Goal: Information Seeking & Learning: Compare options

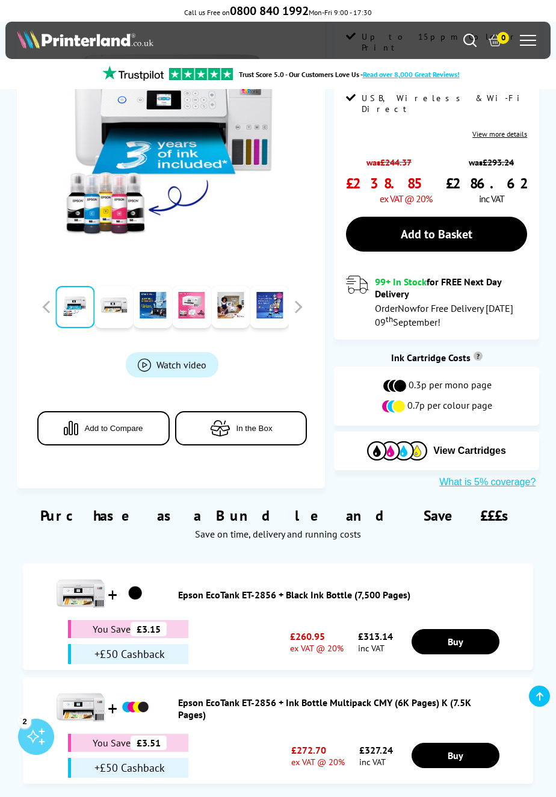
scroll to position [374, 0]
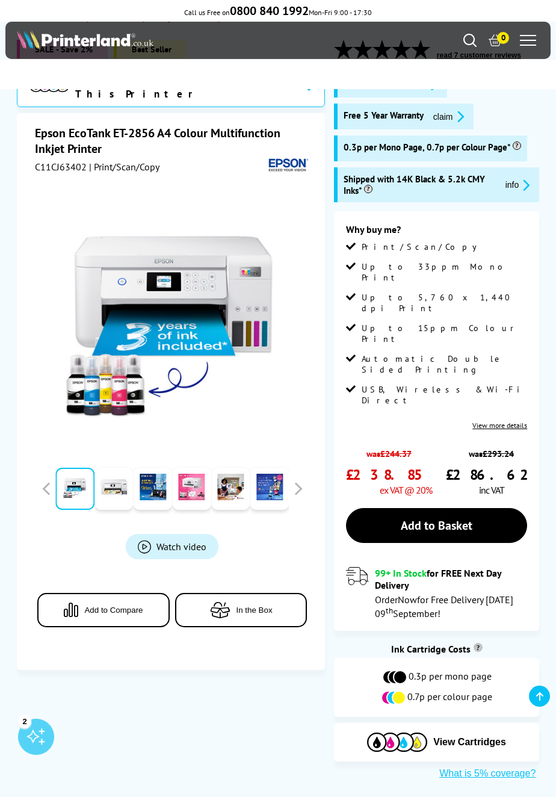
scroll to position [0, 0]
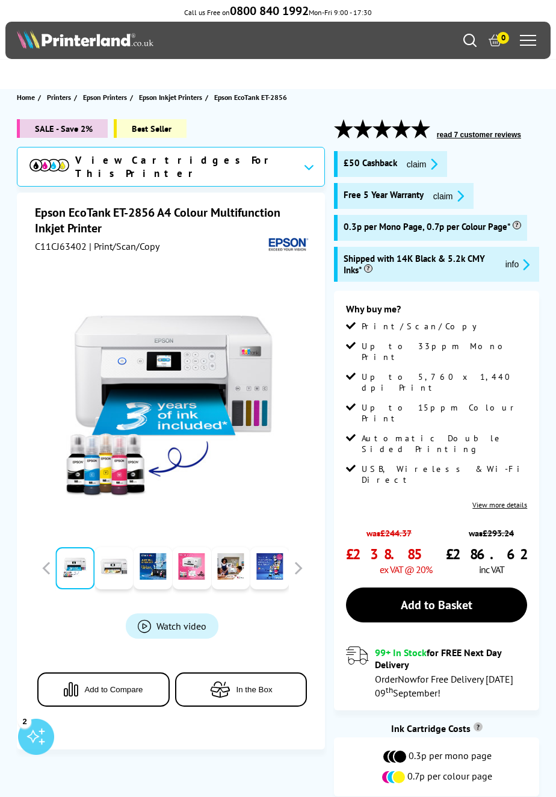
click at [468, 46] on icon "Search" at bounding box center [469, 40] width 13 height 13
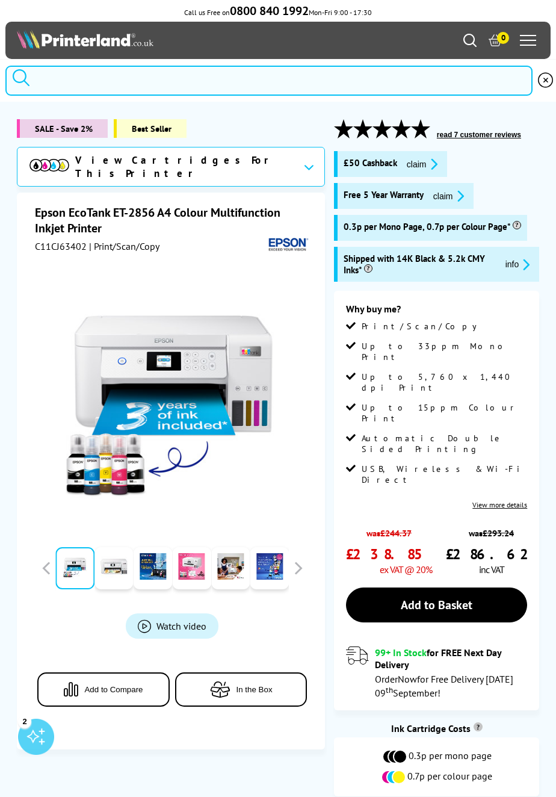
click at [112, 85] on input "search" at bounding box center [268, 81] width 527 height 30
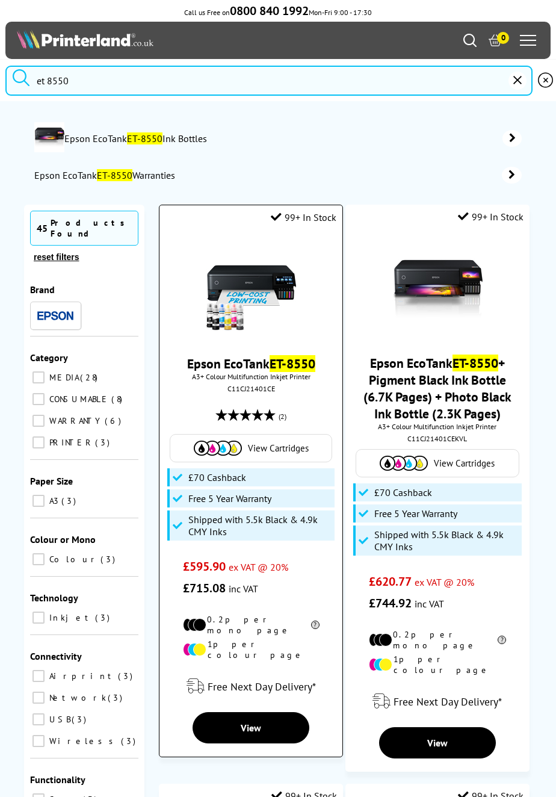
type input "et 8550"
click at [270, 378] on span "A3+ Colour Multifunction Inkjet Printer" at bounding box center [250, 376] width 171 height 9
click at [273, 718] on link "View" at bounding box center [251, 727] width 117 height 31
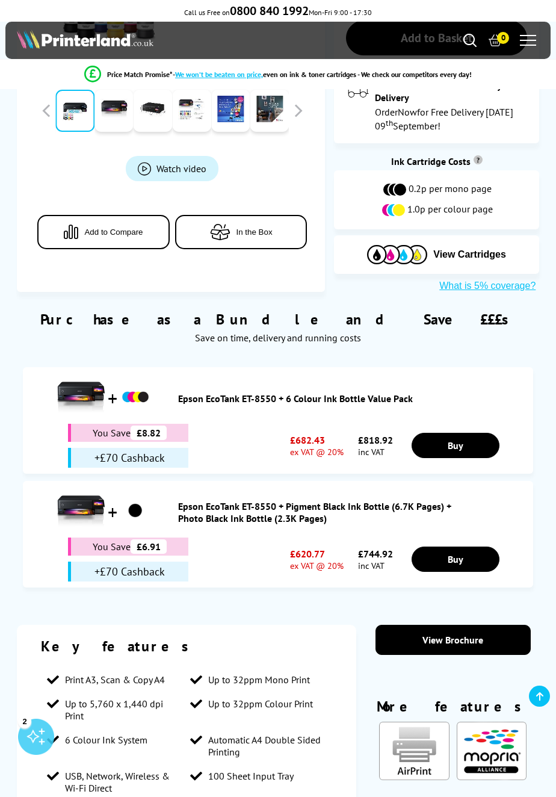
scroll to position [511, 0]
click at [448, 625] on link "View Brochure" at bounding box center [452, 640] width 155 height 30
click at [465, 45] on icon "Search" at bounding box center [469, 40] width 13 height 13
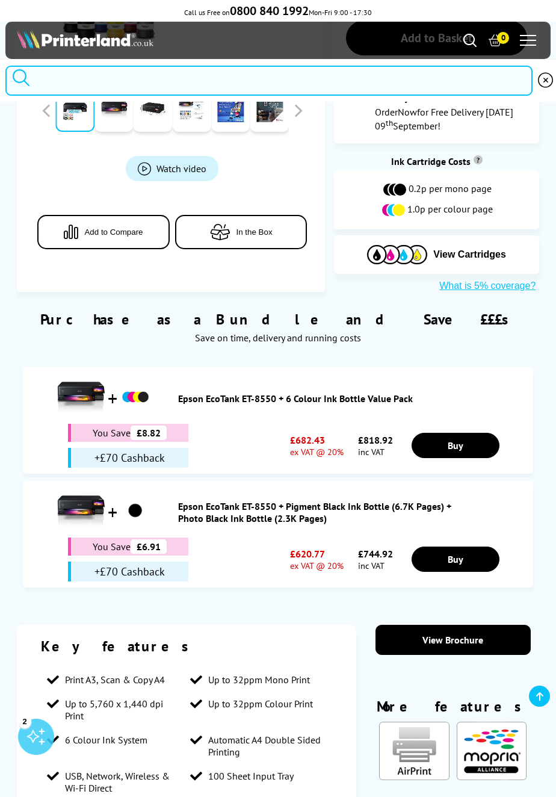
click at [103, 83] on input "search" at bounding box center [268, 81] width 527 height 30
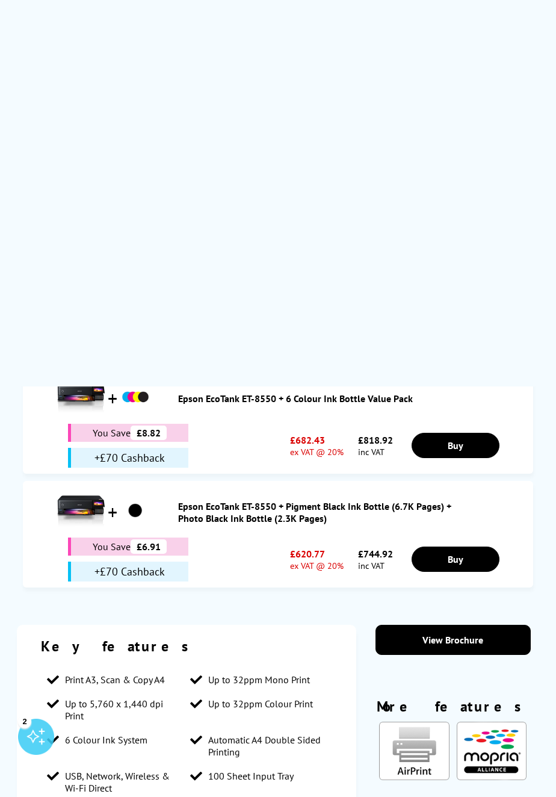
scroll to position [0, 0]
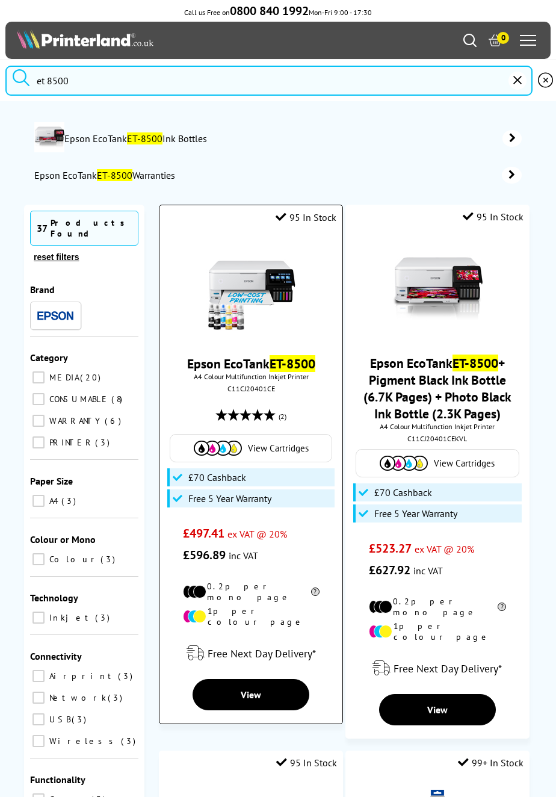
type input "et 8500"
click at [245, 335] on img at bounding box center [251, 289] width 90 height 90
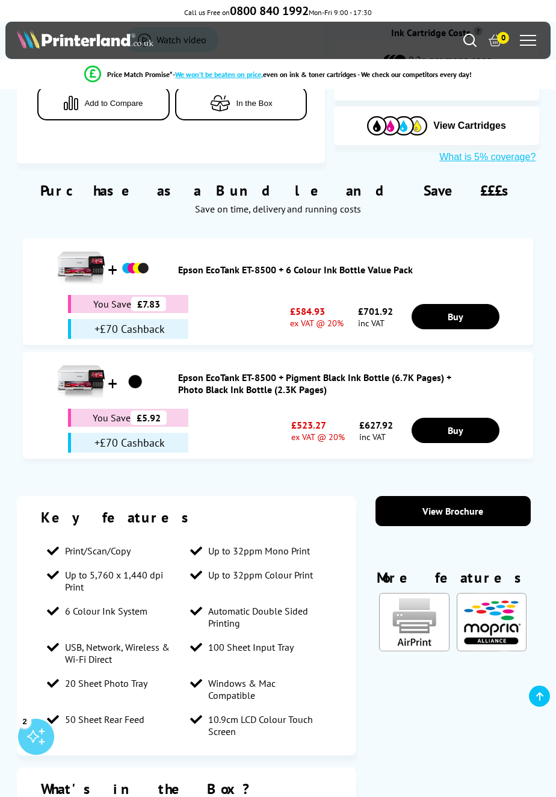
scroll to position [609, 0]
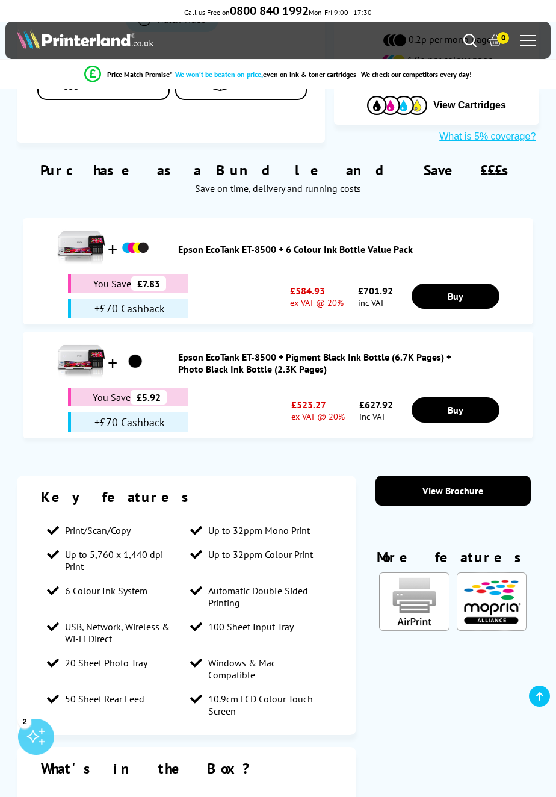
click at [492, 690] on section "Key features Print/Scan/Copy Up to 32ppm Mono Print Up to 5,760 x 1,440 dpi Pri…" at bounding box center [278, 734] width 523 height 519
click at [457, 490] on link "View Brochure" at bounding box center [452, 490] width 155 height 30
click at [477, 486] on link "View Brochure" at bounding box center [452, 490] width 155 height 30
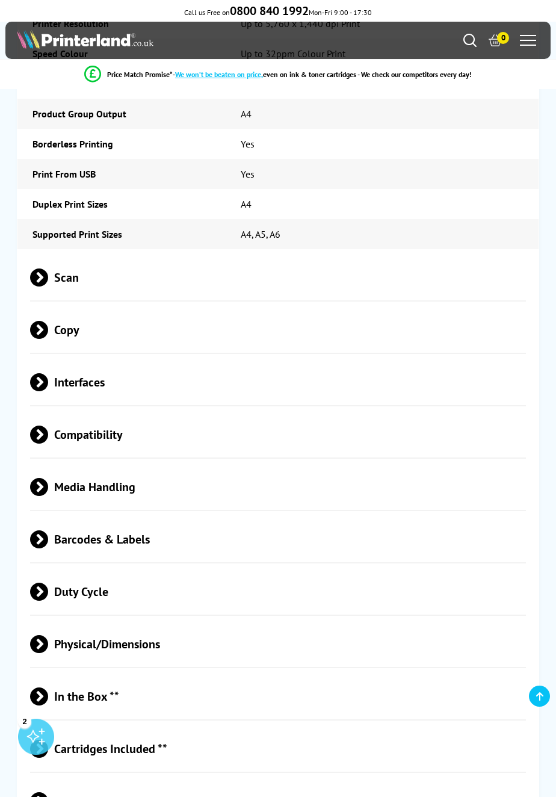
scroll to position [2437, 0]
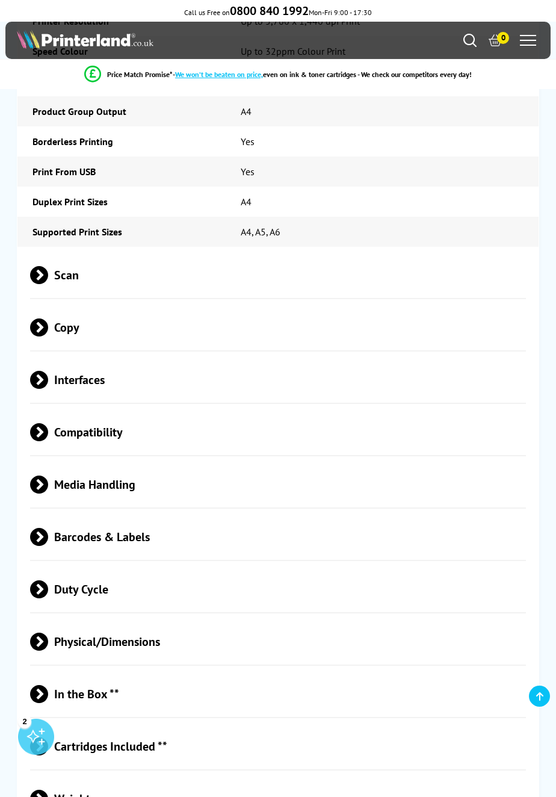
click at [149, 274] on span "Scan" at bounding box center [277, 275] width 495 height 45
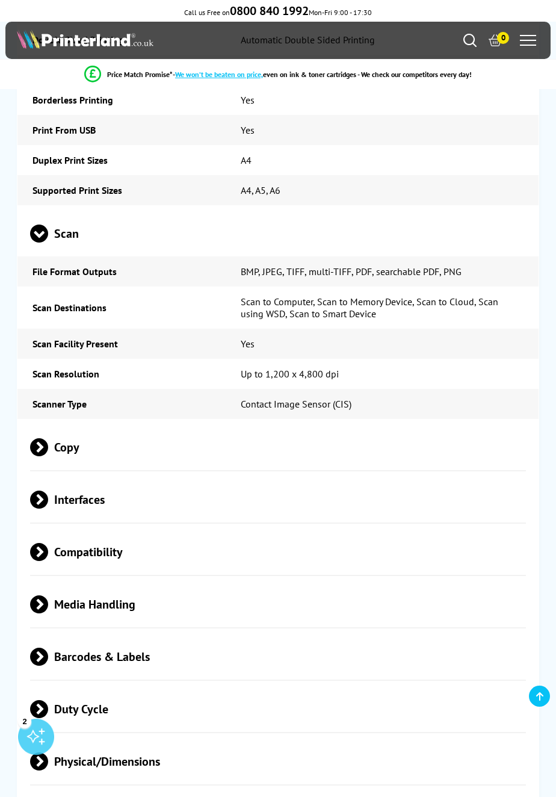
scroll to position [2488, 0]
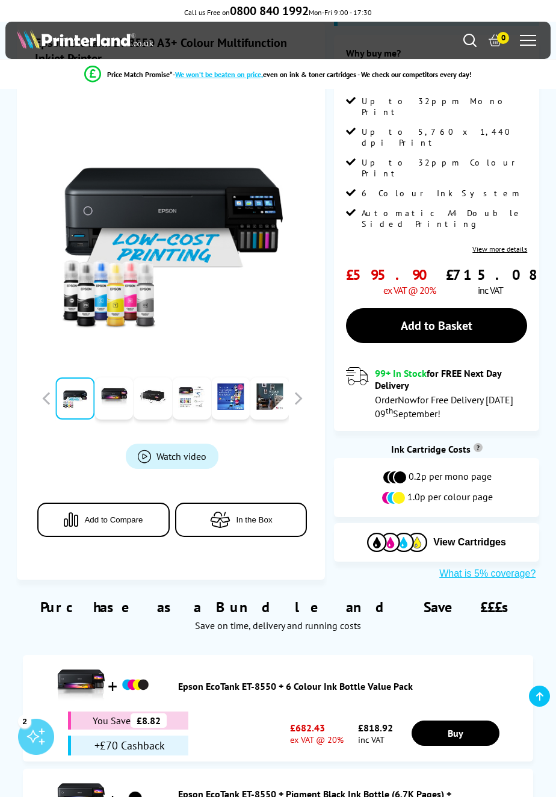
scroll to position [232, 0]
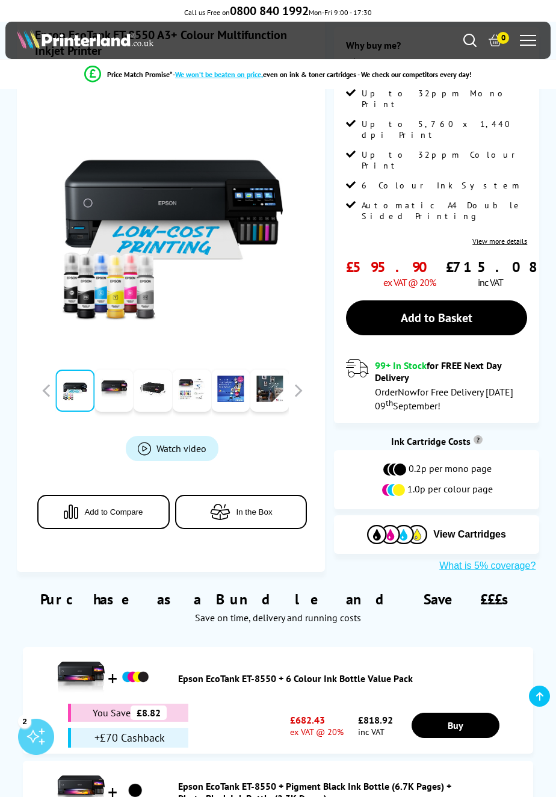
click at [199, 442] on span "Watch video" at bounding box center [181, 448] width 50 height 12
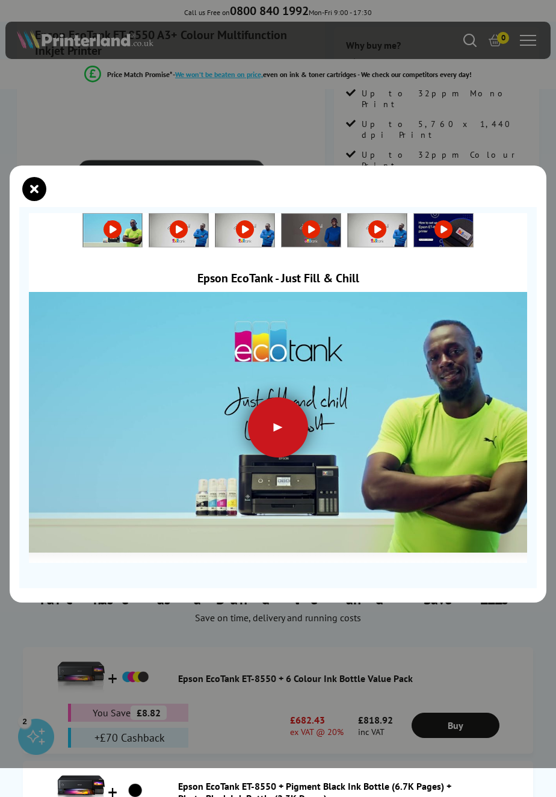
click at [291, 445] on div at bounding box center [278, 427] width 60 height 60
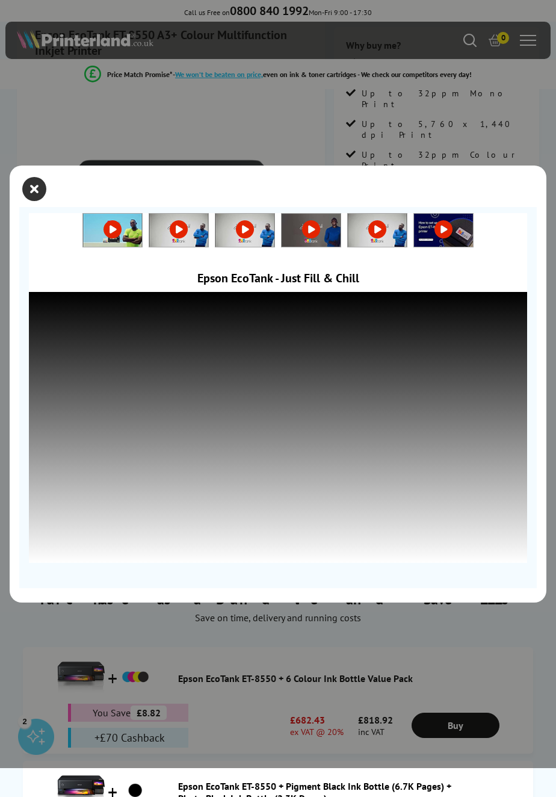
click at [43, 201] on icon "close modal" at bounding box center [34, 189] width 24 height 24
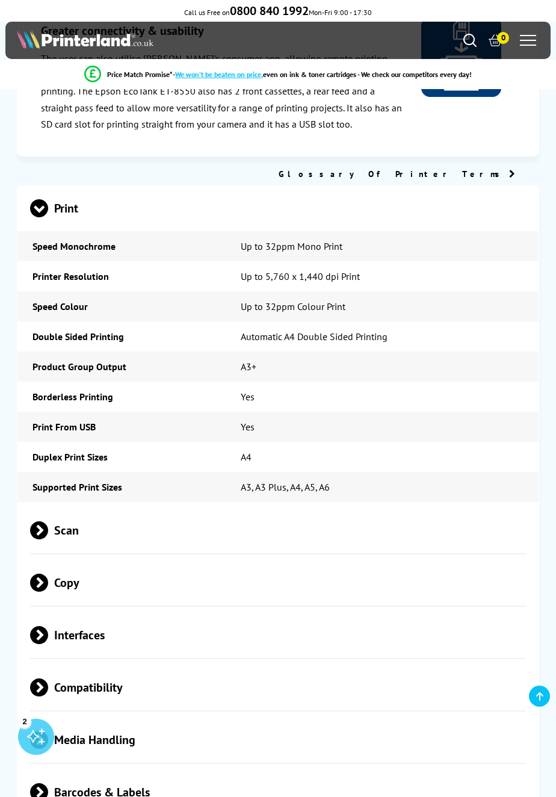
scroll to position [2224, 0]
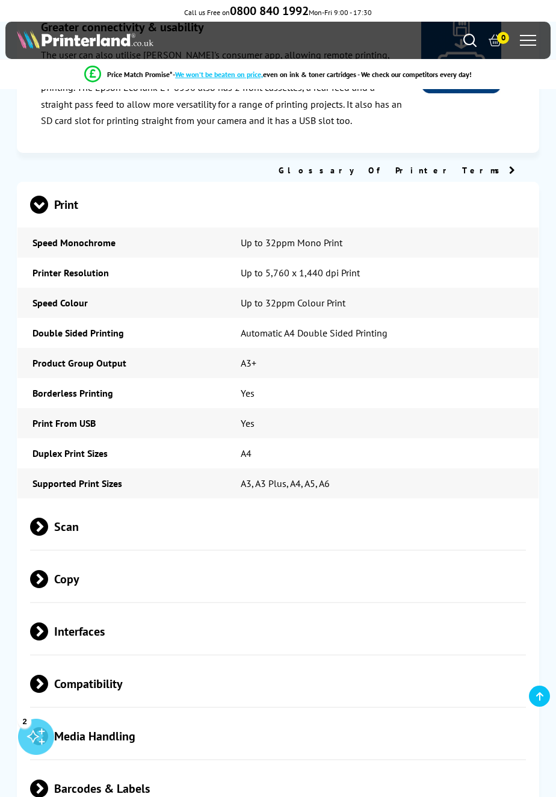
click at [245, 504] on span "Scan" at bounding box center [277, 526] width 495 height 45
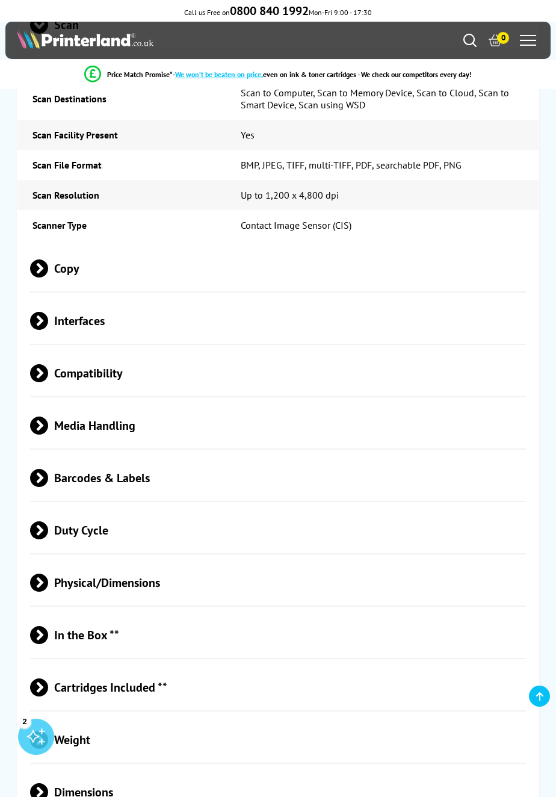
scroll to position [2729, 0]
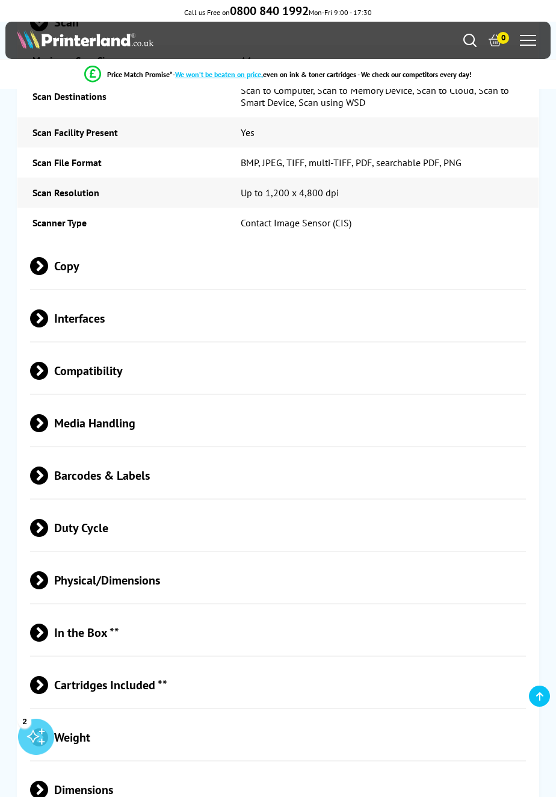
click at [293, 453] on span "Barcodes & Labels" at bounding box center [277, 475] width 495 height 45
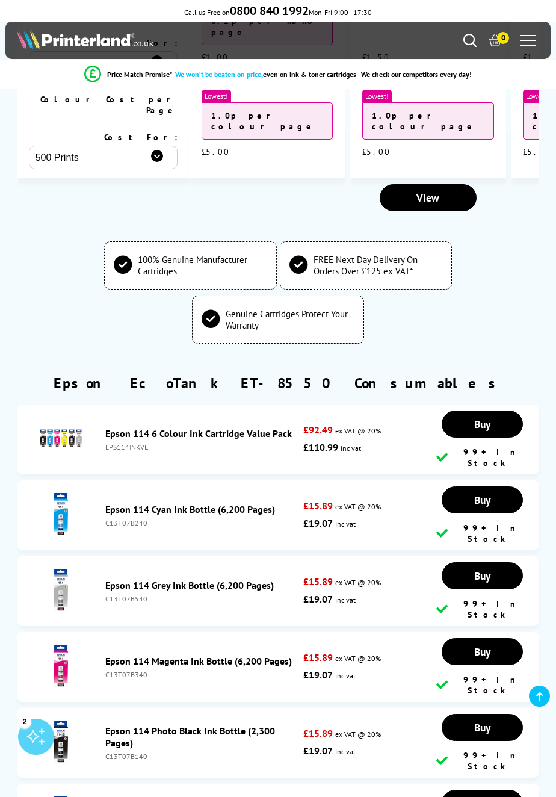
scroll to position [4035, 0]
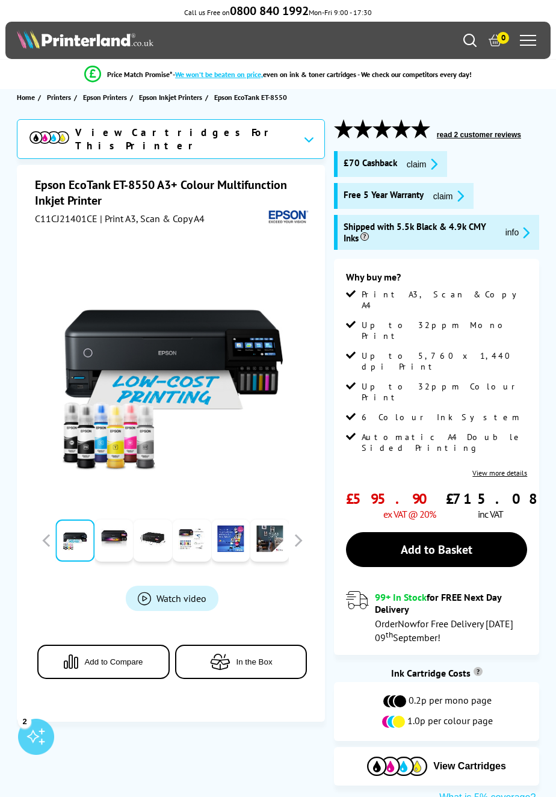
click at [467, 45] on icon "Search" at bounding box center [469, 40] width 13 height 13
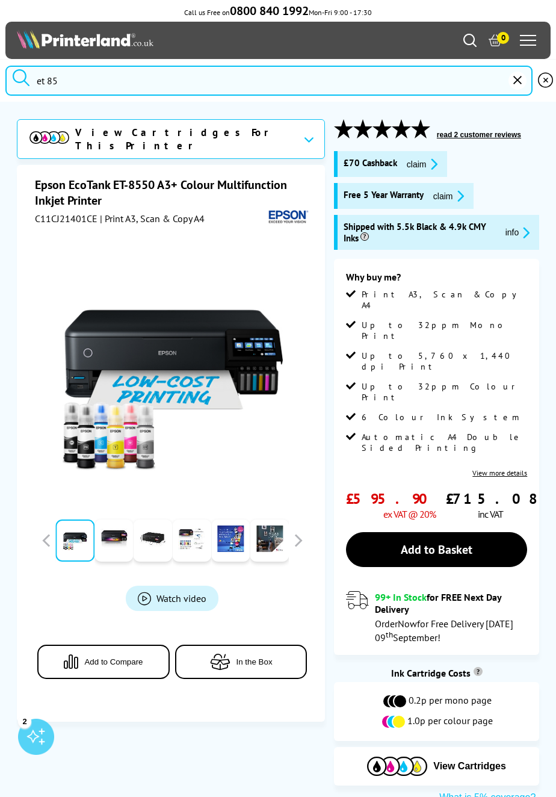
click at [103, 83] on input "et 85" at bounding box center [268, 81] width 527 height 30
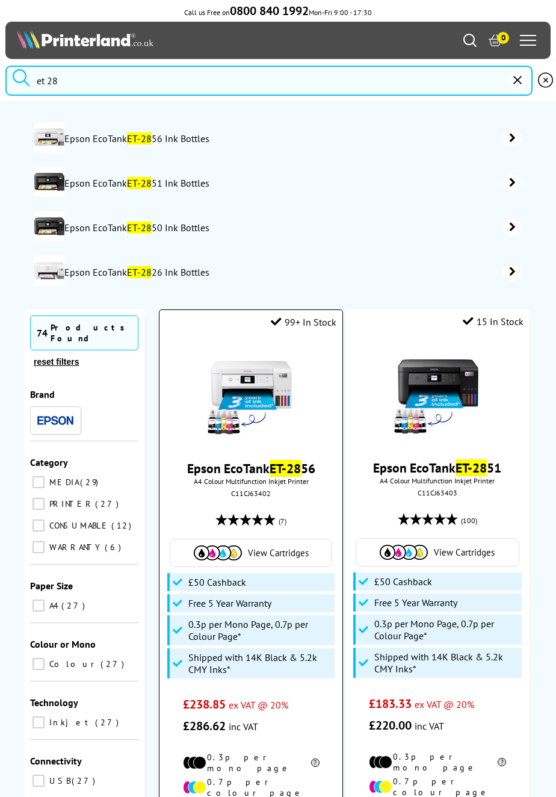
type input "et 28"
click at [295, 472] on mark "ET-28" at bounding box center [285, 468] width 31 height 17
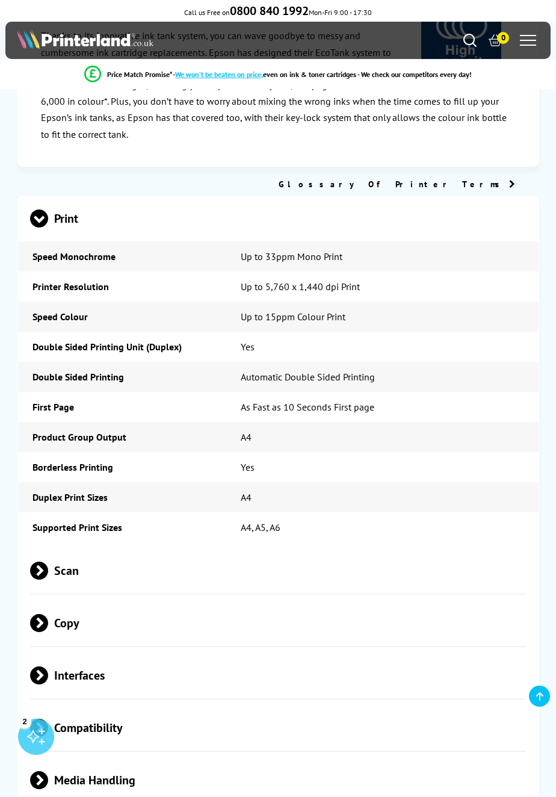
scroll to position [2197, 0]
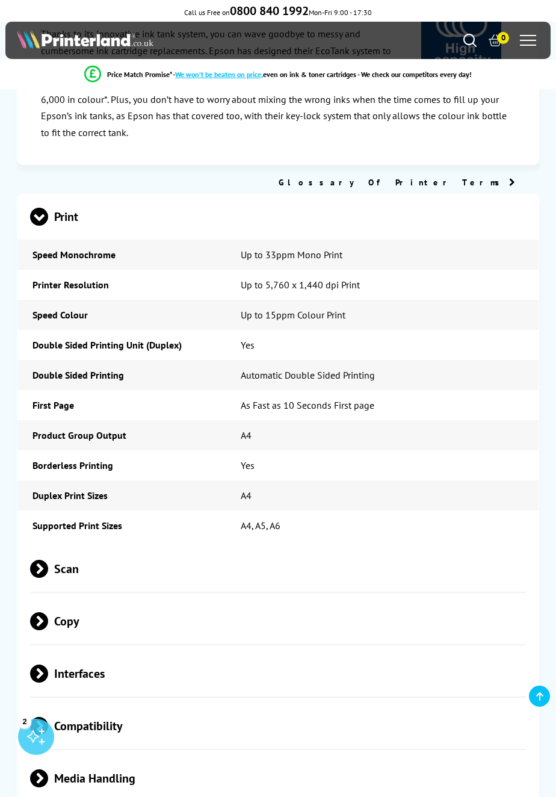
click at [338, 546] on span "Scan" at bounding box center [277, 568] width 495 height 45
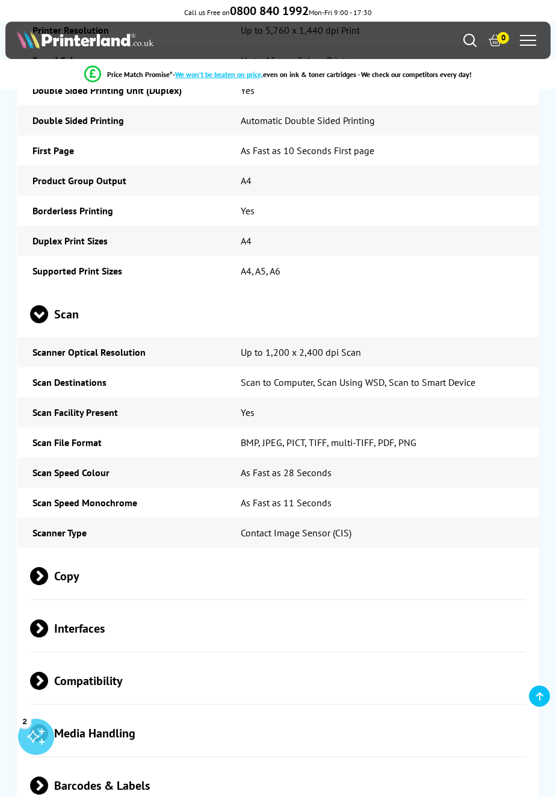
scroll to position [2454, 0]
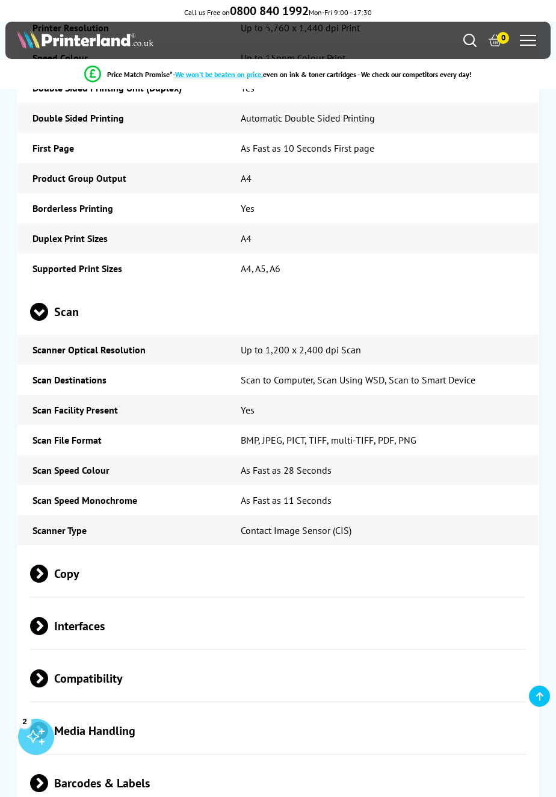
click at [73, 551] on span "Copy" at bounding box center [277, 573] width 495 height 45
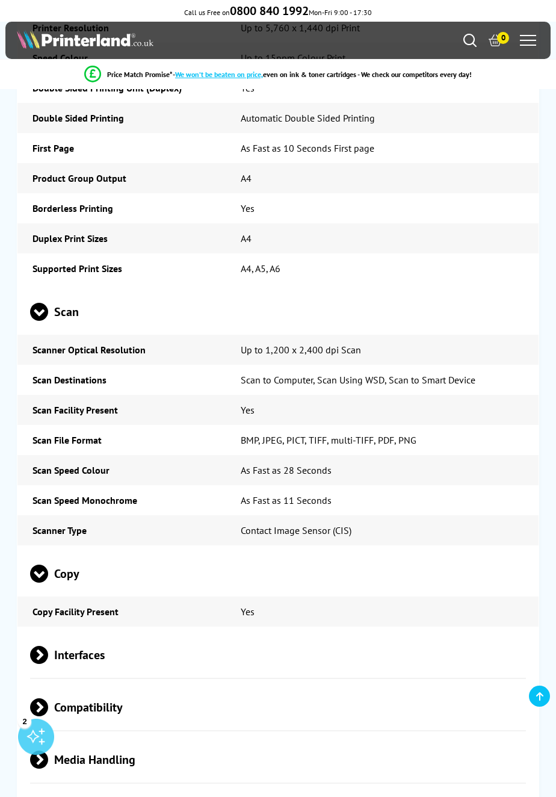
click at [211, 632] on span "Interfaces" at bounding box center [277, 654] width 495 height 45
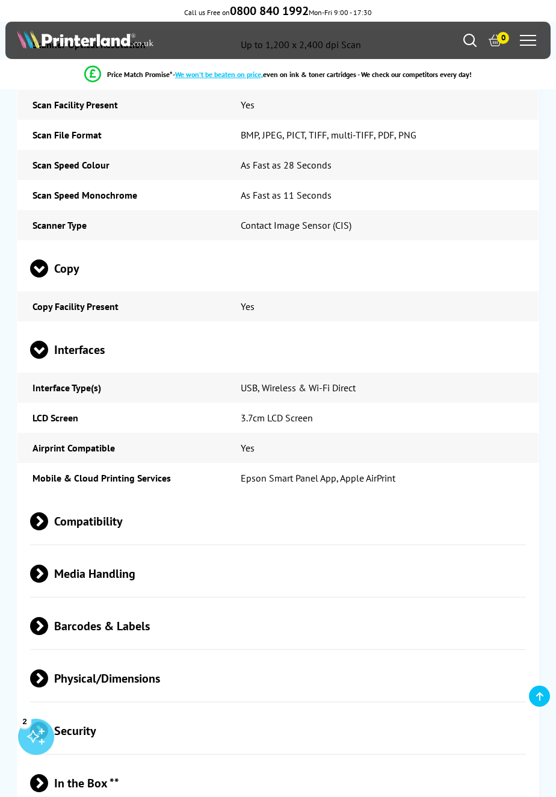
scroll to position [2760, 0]
click at [248, 551] on span "Media Handling" at bounding box center [277, 573] width 495 height 45
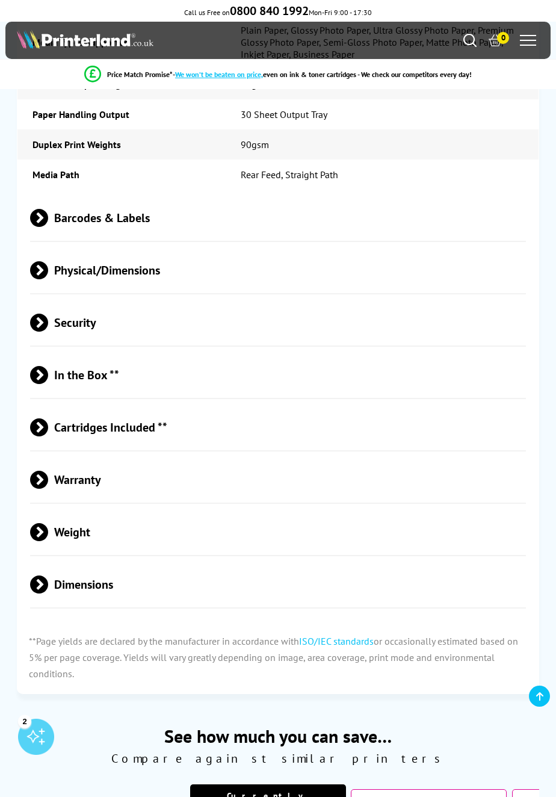
scroll to position [3540, 0]
